Goal: Find specific page/section: Find specific page/section

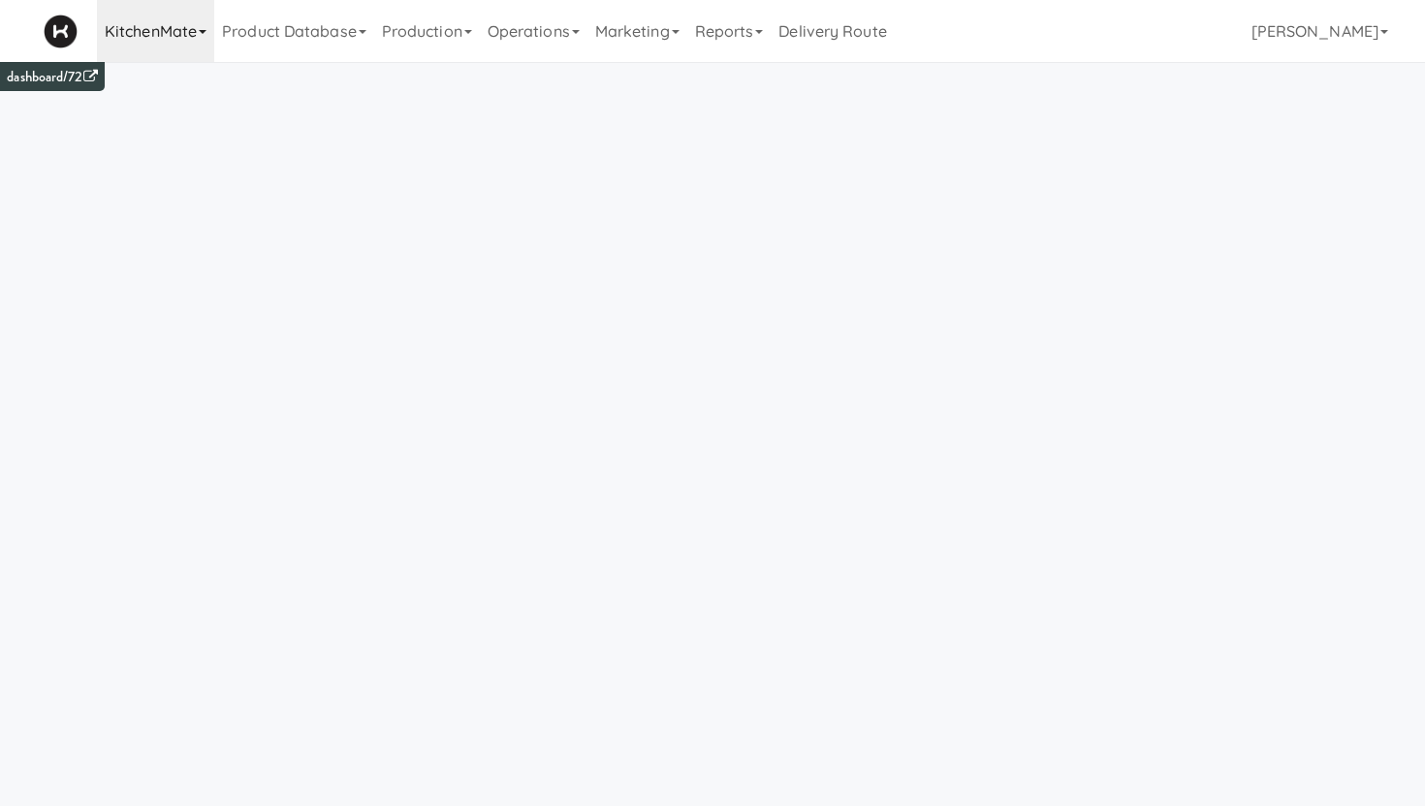
click at [174, 47] on link "KitchenMate" at bounding box center [155, 31] width 117 height 62
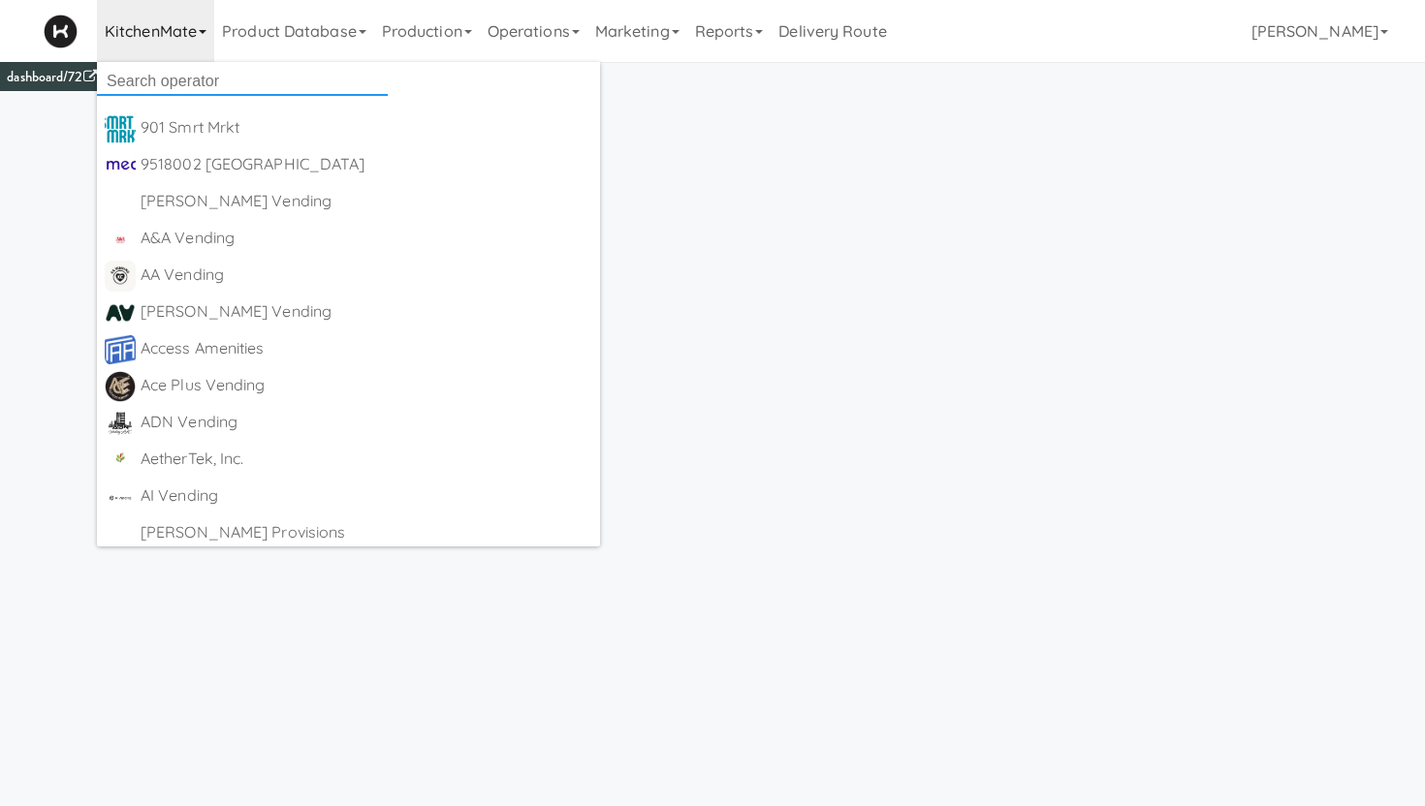
click at [168, 74] on input "text" at bounding box center [242, 81] width 291 height 29
type input "urban"
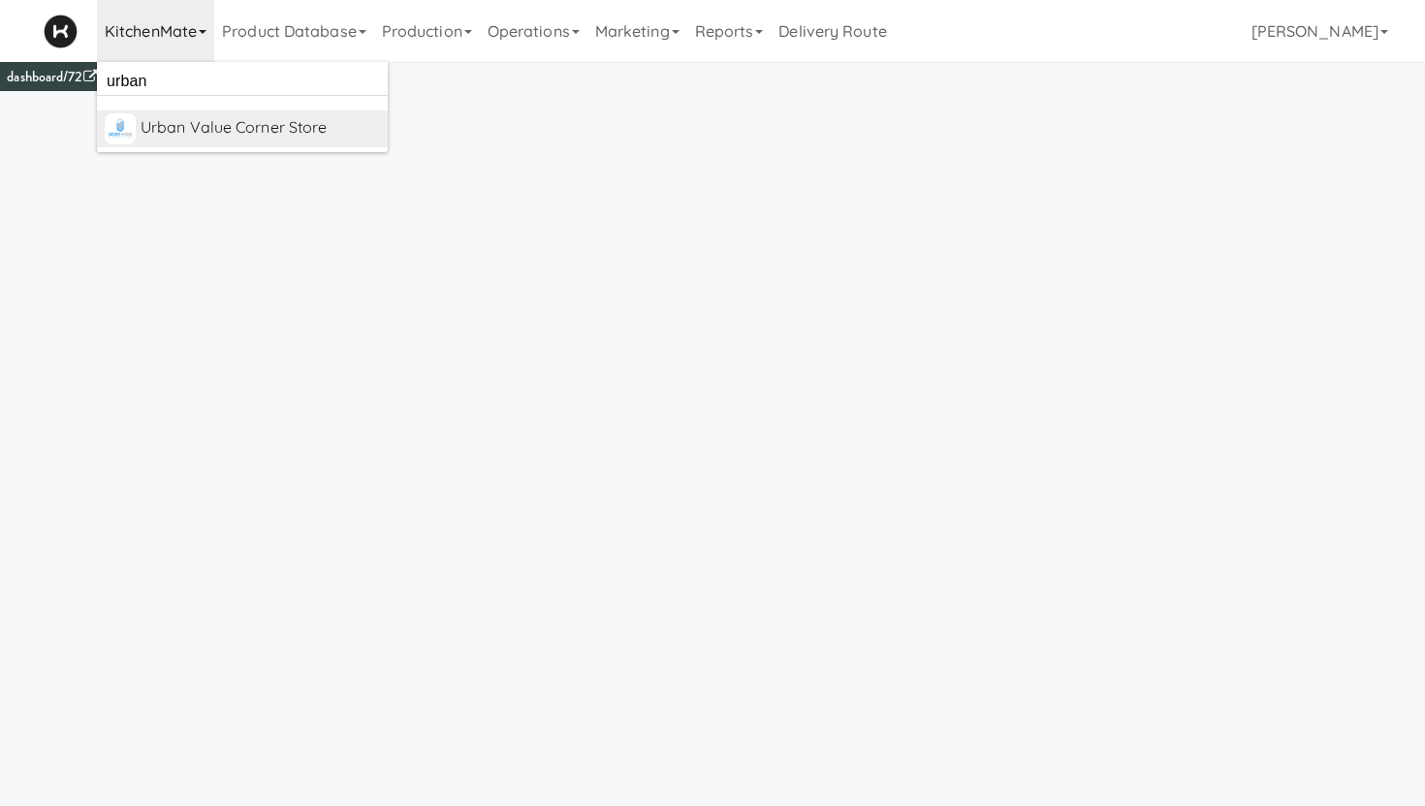
click at [196, 136] on div "Urban Value Corner Store" at bounding box center [260, 127] width 239 height 29
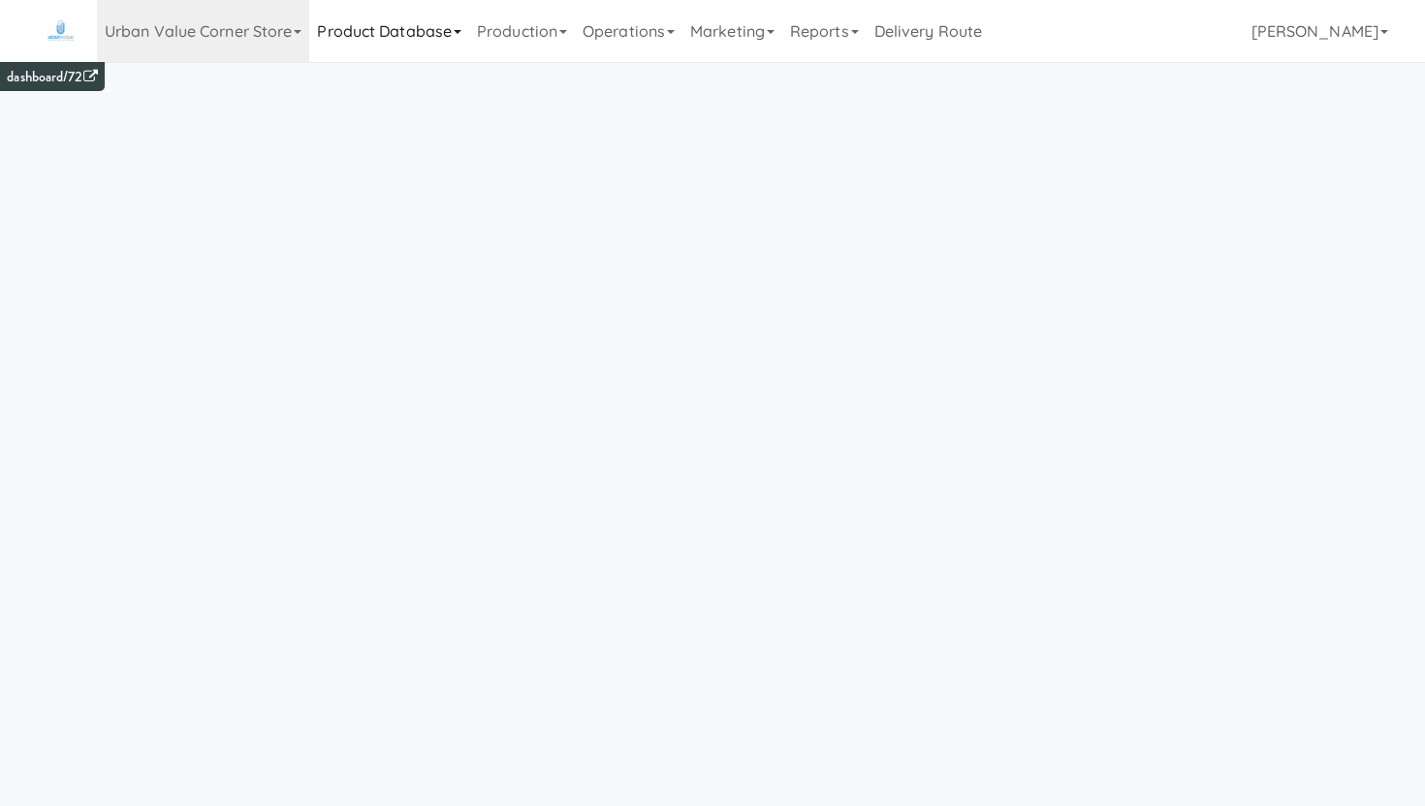
click at [421, 45] on link "Product Database" at bounding box center [389, 31] width 160 height 62
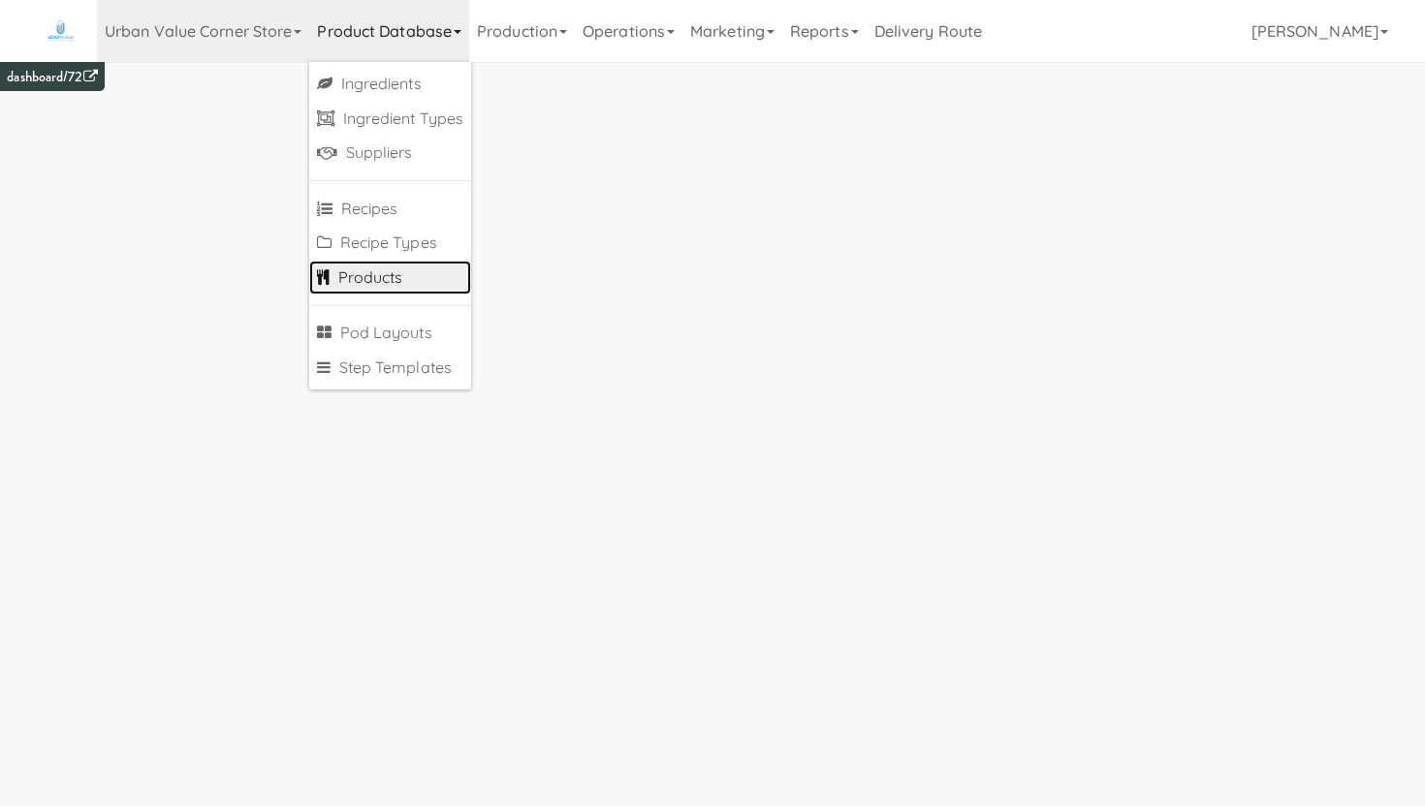
click at [352, 268] on link "Products" at bounding box center [390, 278] width 162 height 35
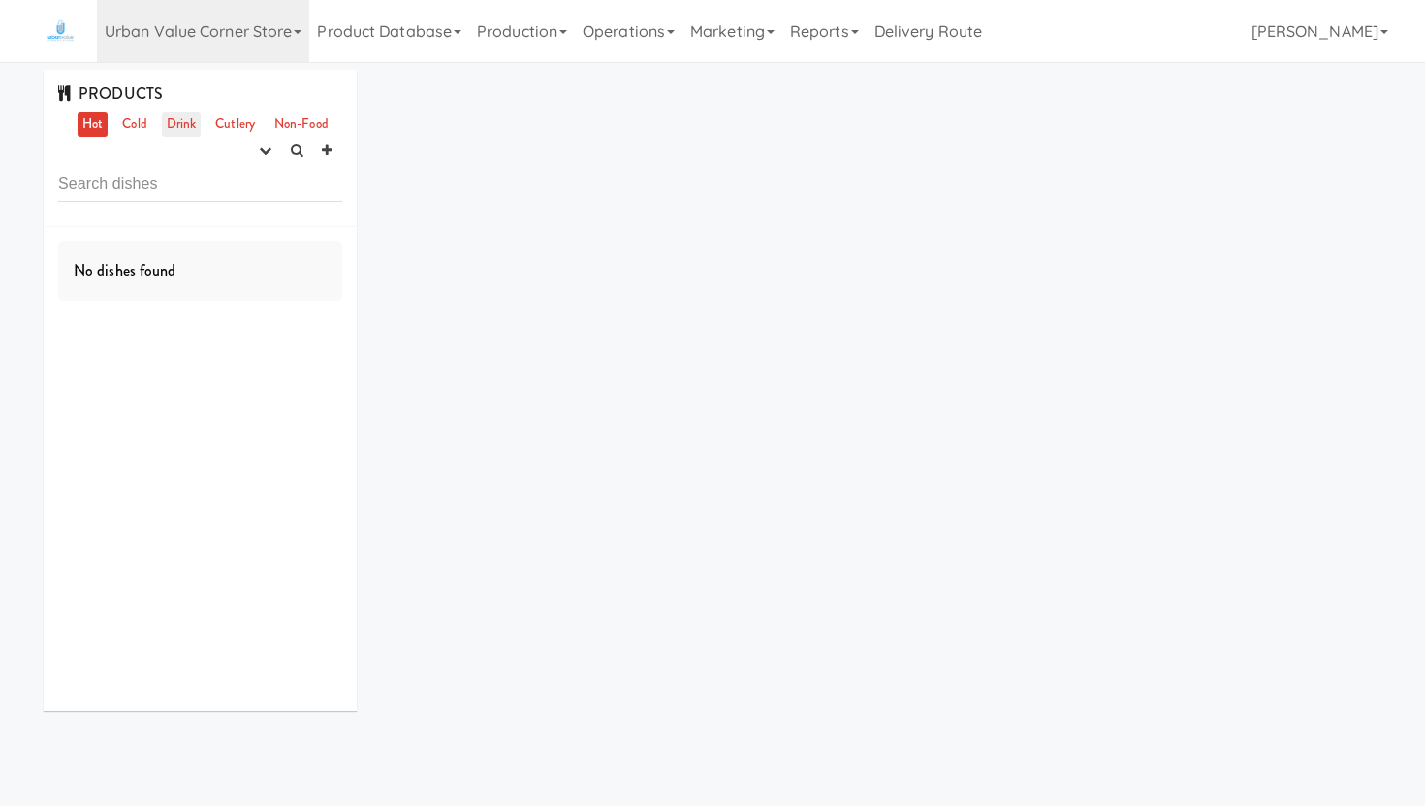
click at [183, 126] on link "Drink" at bounding box center [182, 124] width 40 height 24
